Goal: Task Accomplishment & Management: Use online tool/utility

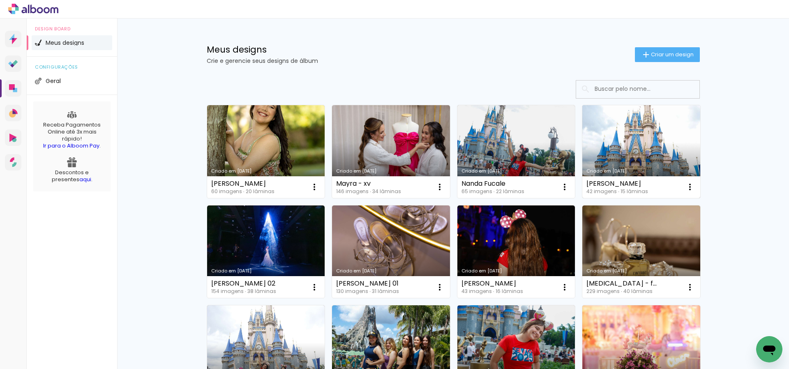
click at [646, 145] on link "Criado em [DATE]" at bounding box center [642, 151] width 118 height 93
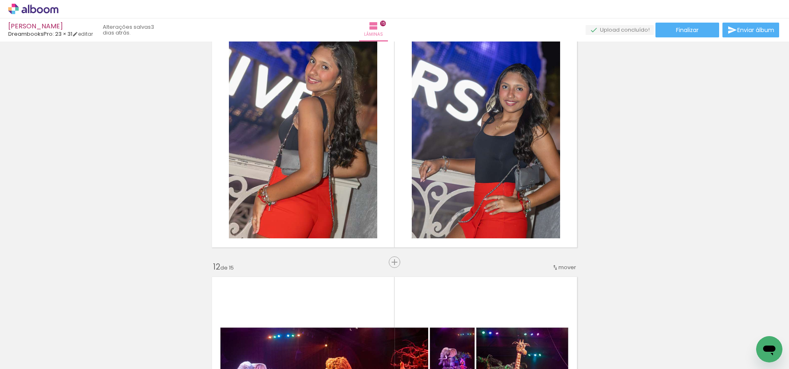
scroll to position [2791, 0]
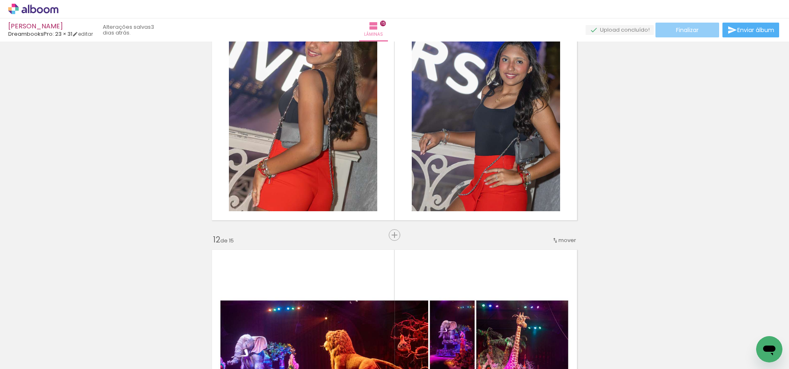
click at [689, 30] on span "Finalizar" at bounding box center [687, 30] width 23 height 6
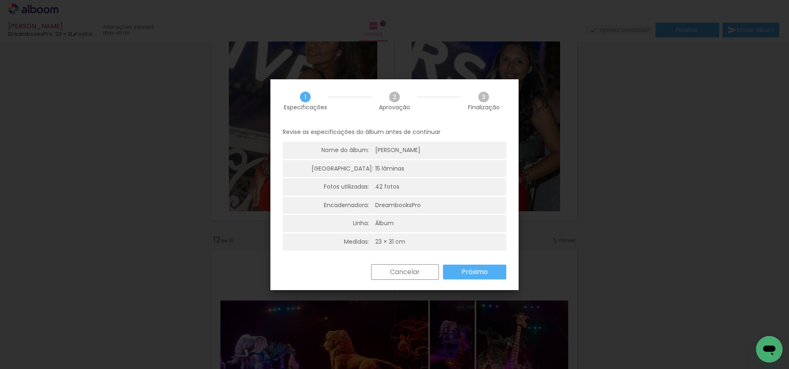
click at [0, 0] on slot "Próximo" at bounding box center [0, 0] width 0 height 0
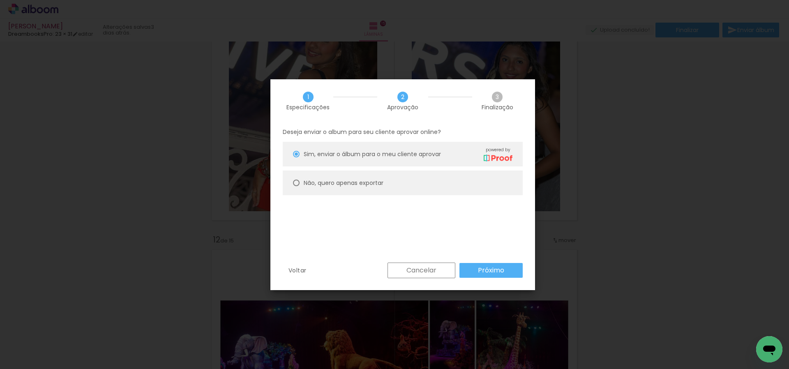
scroll to position [0, 0]
click at [0, 0] on slot "Próximo" at bounding box center [0, 0] width 0 height 0
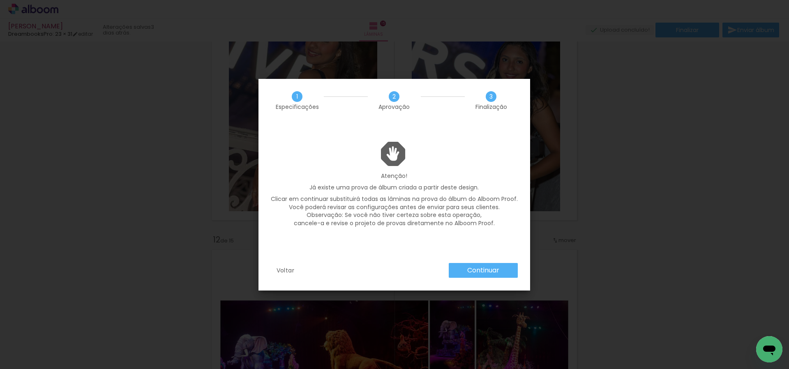
click at [0, 0] on slot "Continuar" at bounding box center [0, 0] width 0 height 0
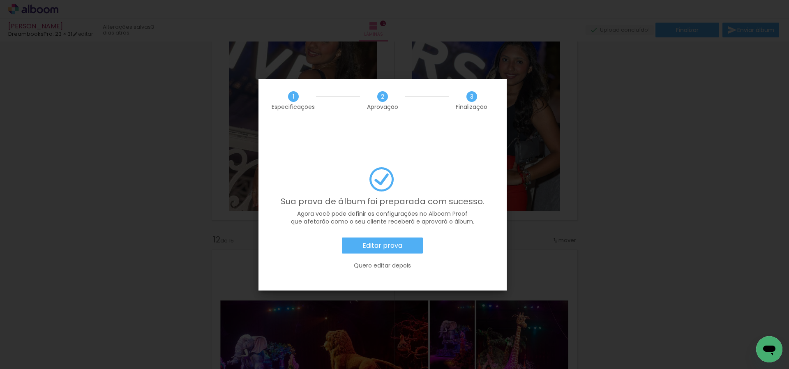
click at [0, 0] on slot "Editar prova" at bounding box center [0, 0] width 0 height 0
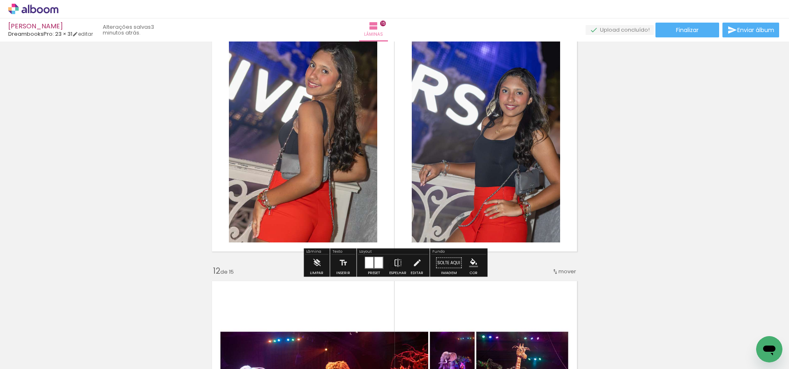
scroll to position [2735, 0]
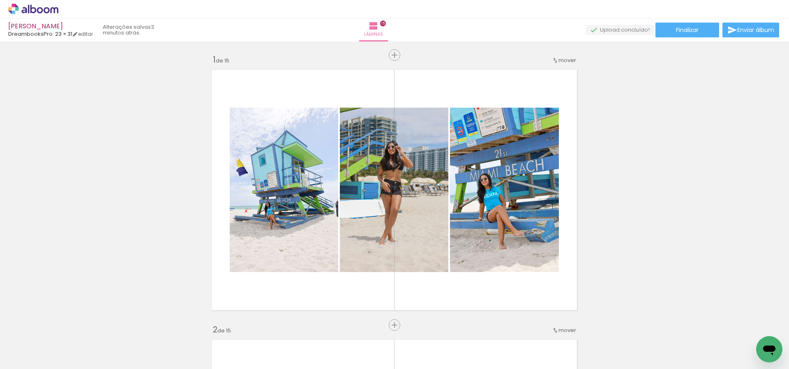
scroll to position [2735, 0]
